Goal: Use online tool/utility

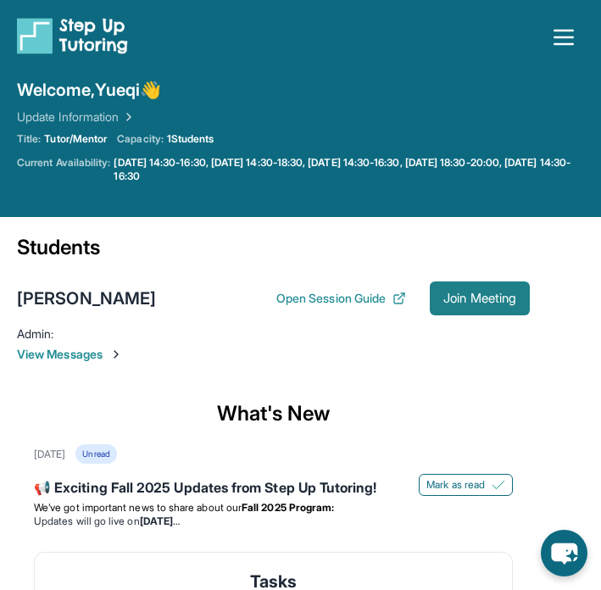
click at [450, 307] on button "Join Meeting" at bounding box center [480, 298] width 100 height 34
